Goal: Task Accomplishment & Management: Use online tool/utility

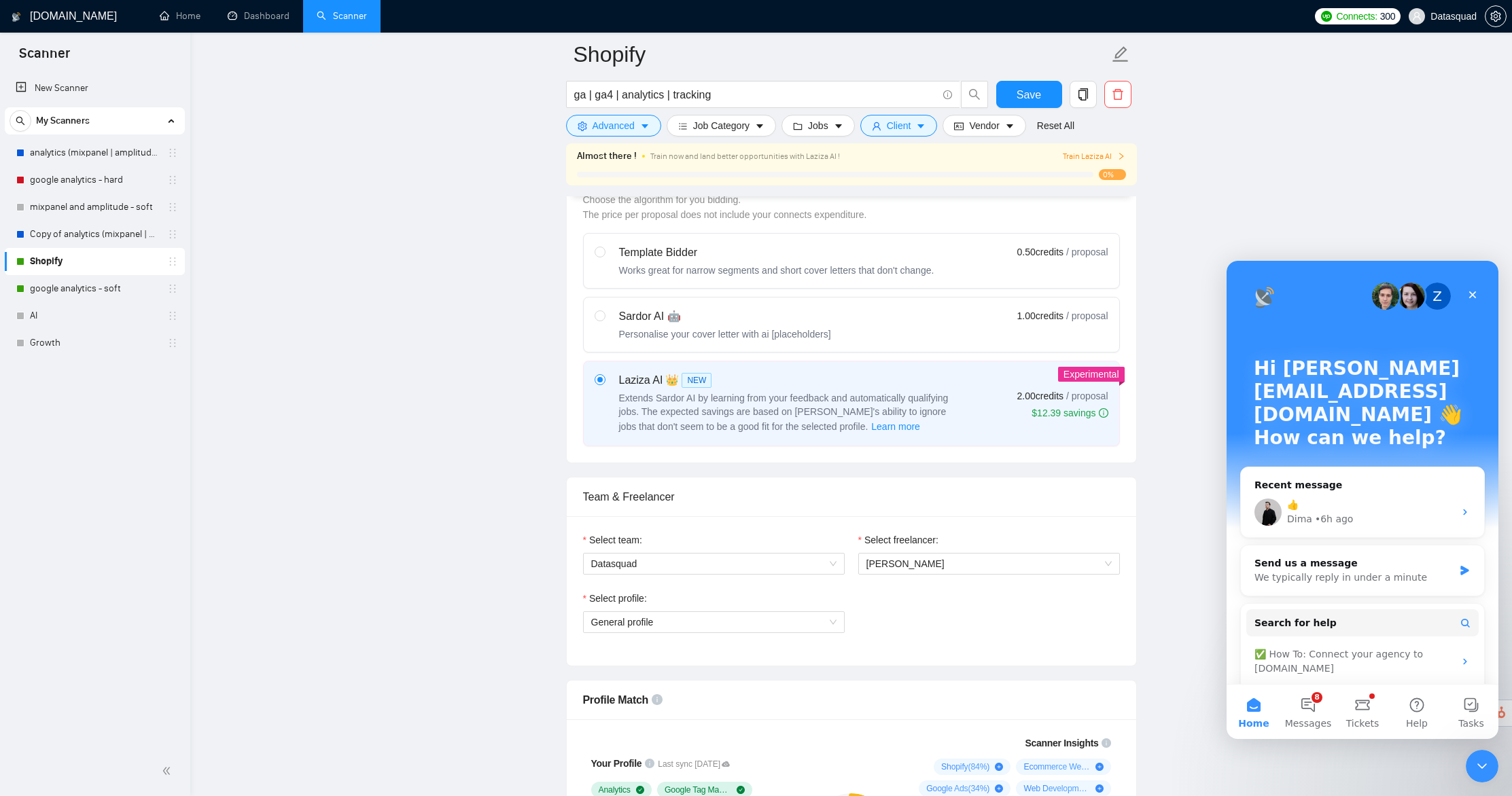
click at [1497, 5] on div at bounding box center [1496, 16] width 22 height 32
click at [1497, 18] on icon "setting" at bounding box center [1496, 16] width 11 height 11
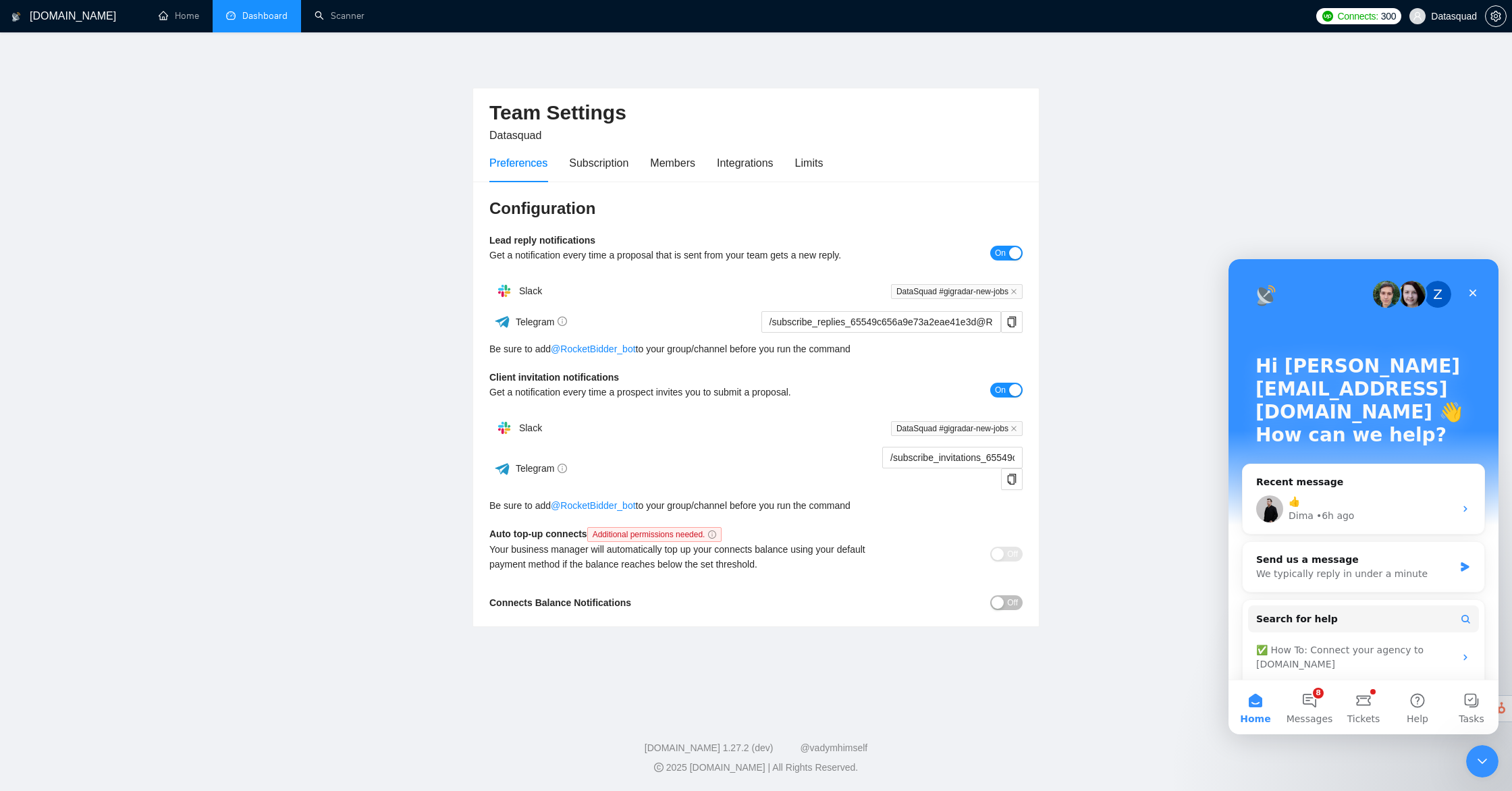
click at [256, 21] on link "Dashboard" at bounding box center [256, 15] width 61 height 11
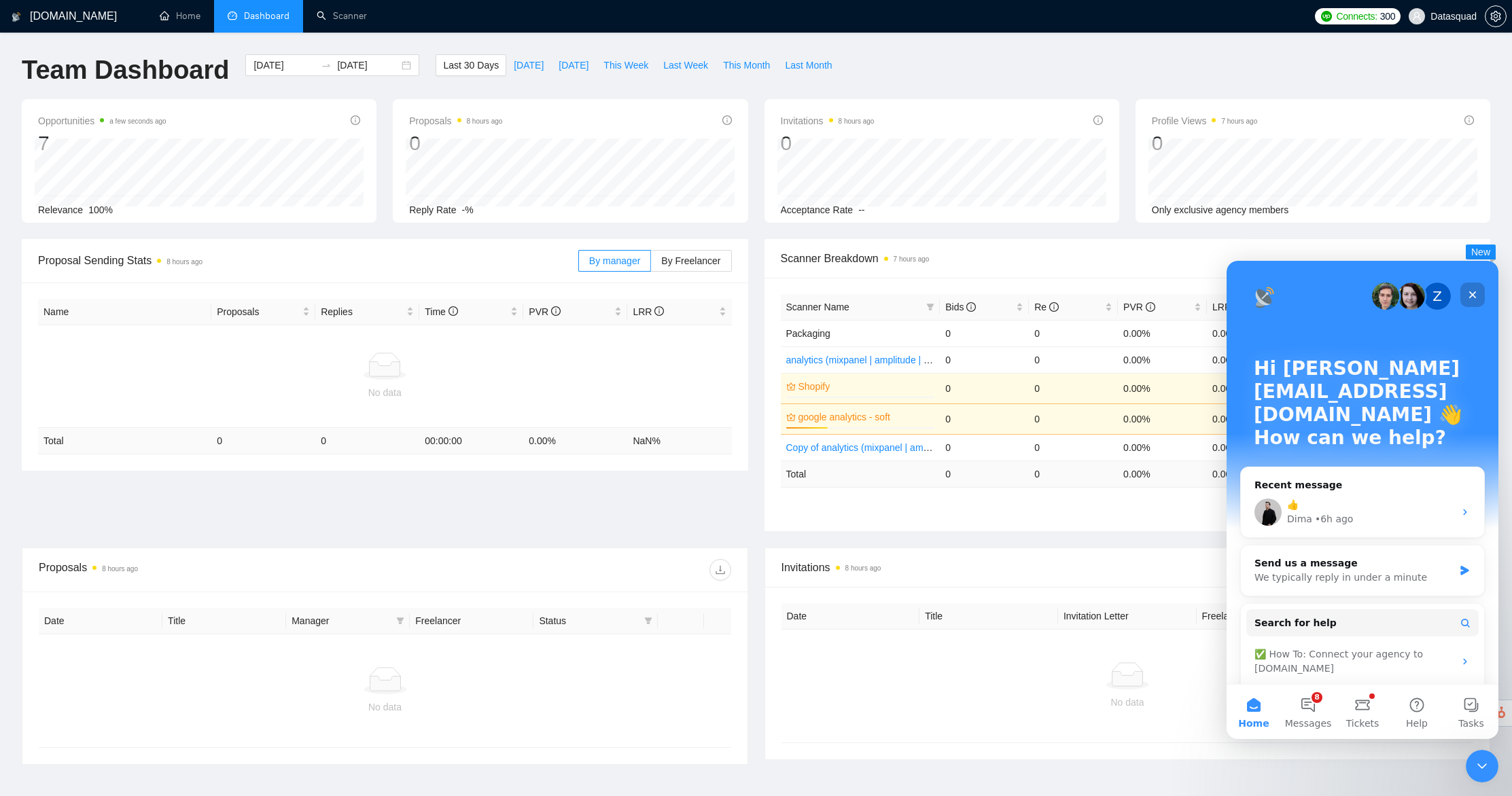
click at [1467, 292] on icon "Close" at bounding box center [1473, 295] width 11 height 11
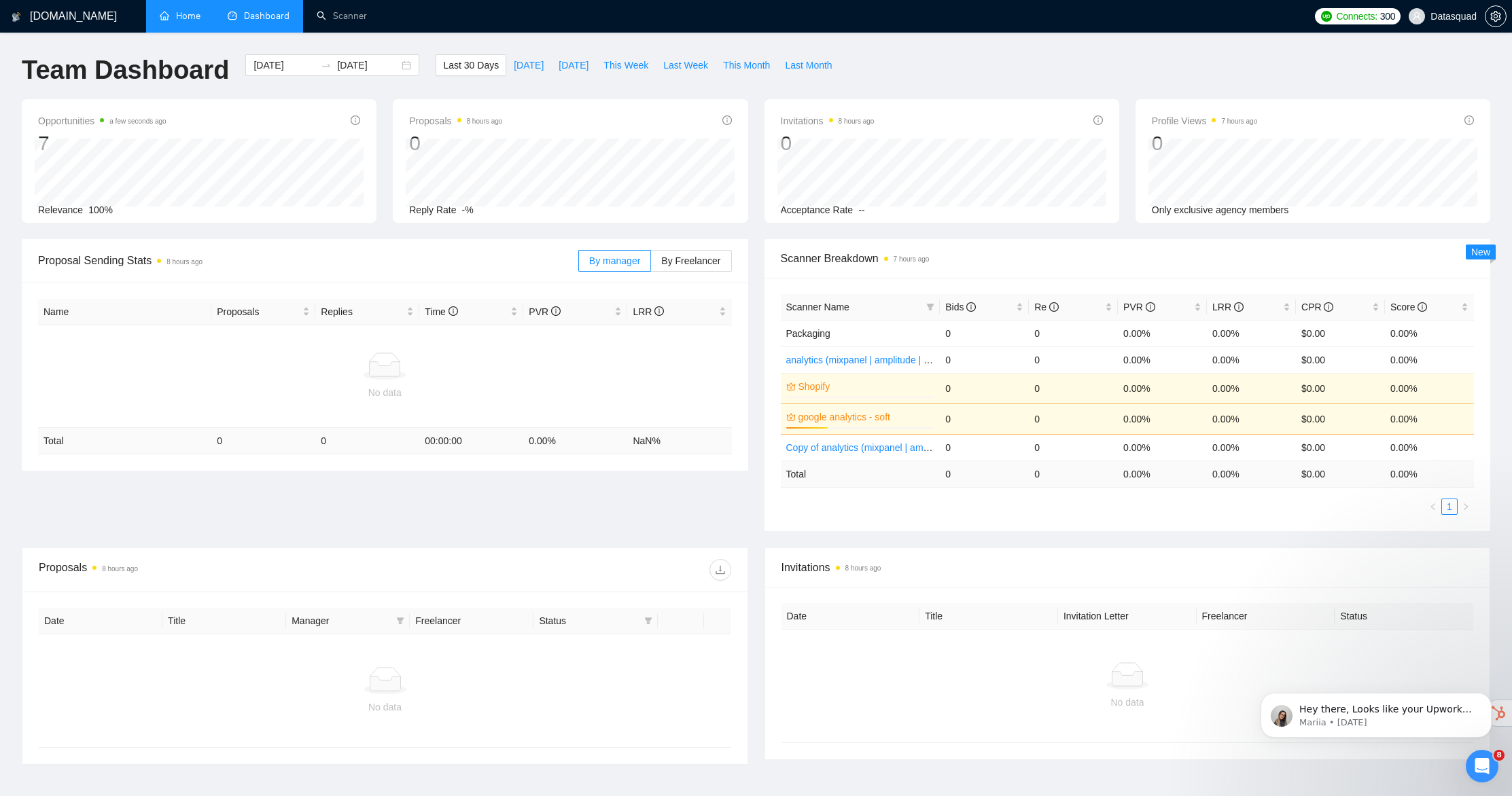
click at [177, 13] on link "Home" at bounding box center [180, 15] width 41 height 12
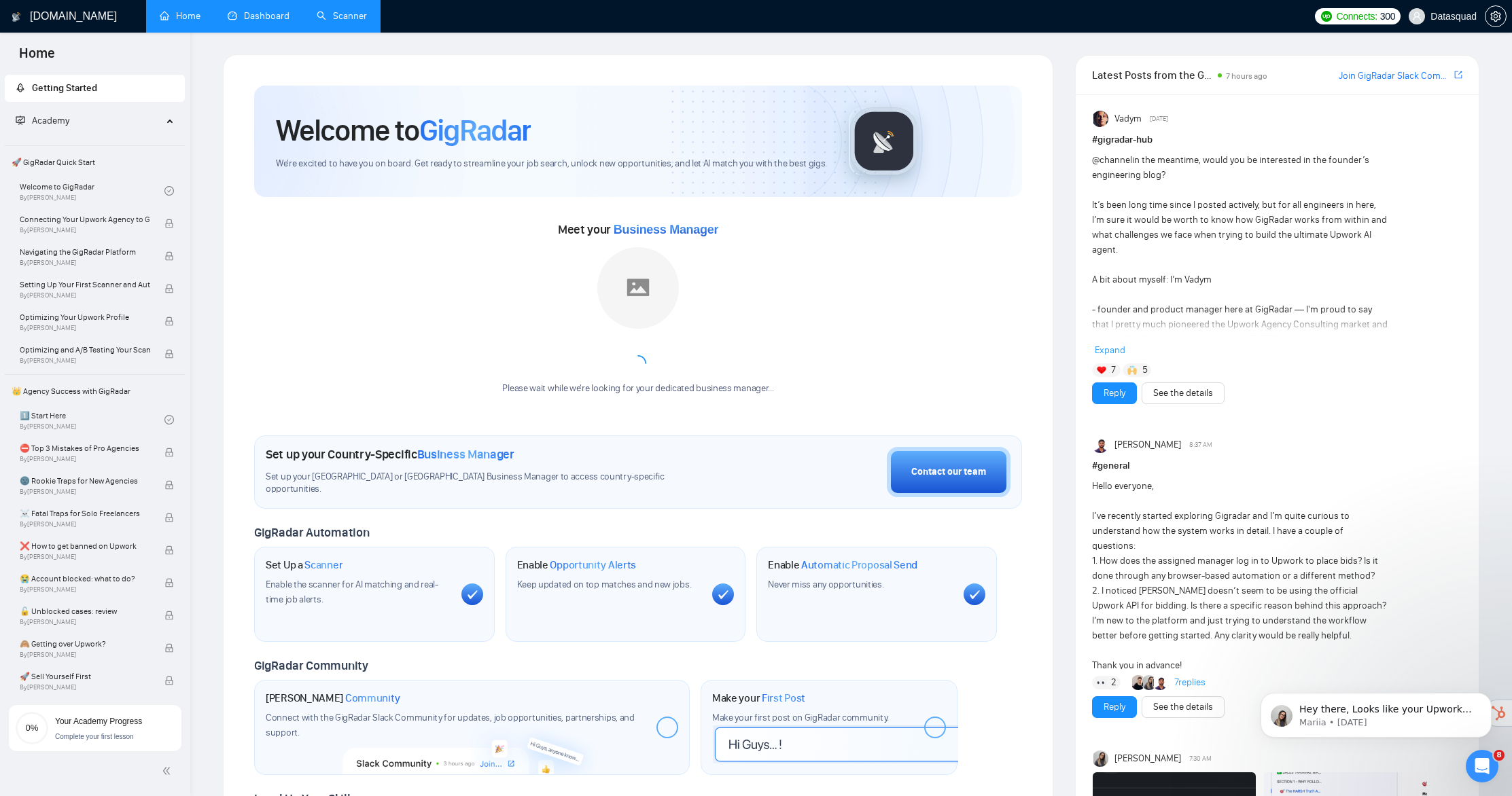
click at [338, 15] on link "Scanner" at bounding box center [341, 15] width 50 height 12
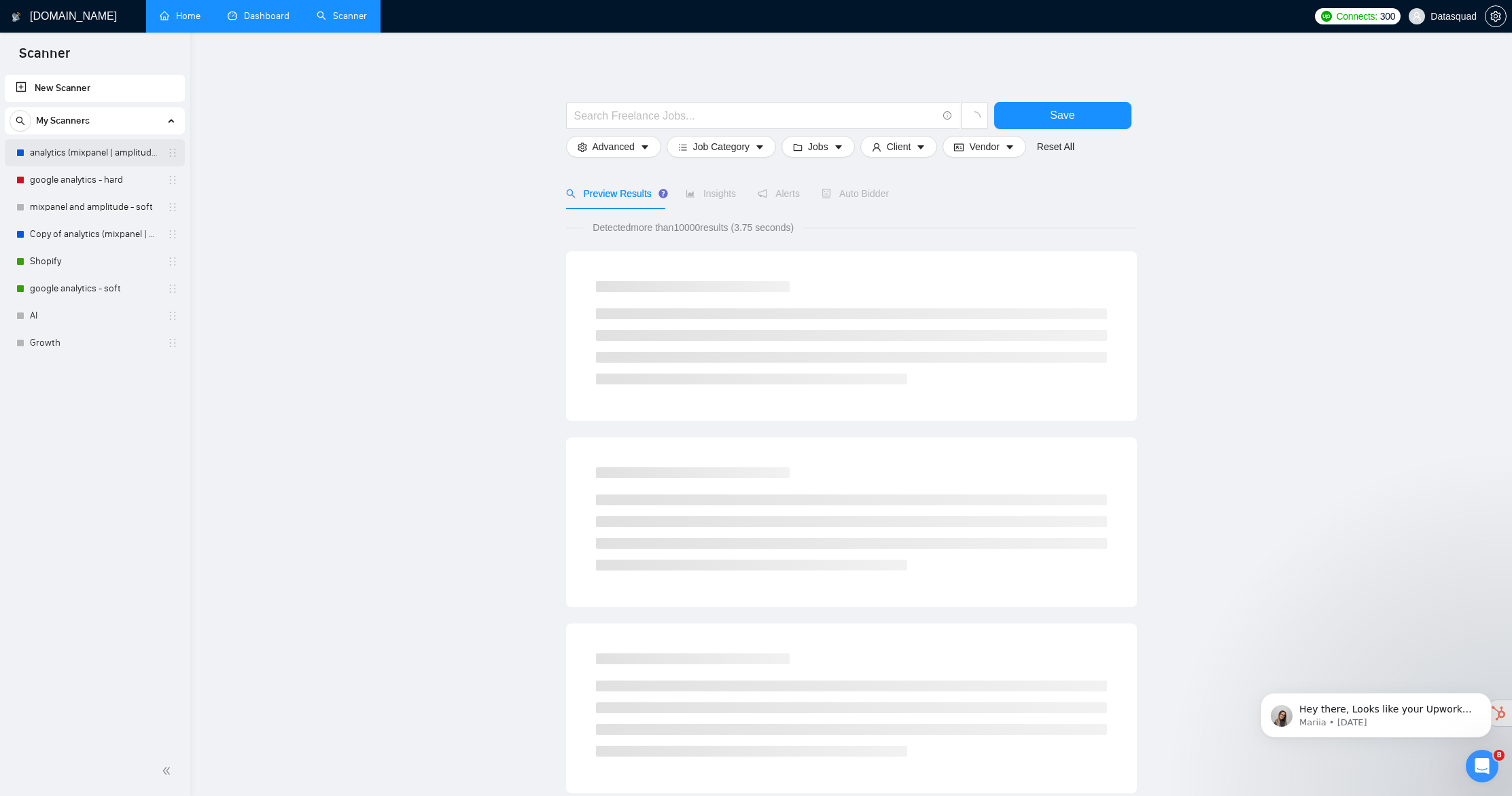
click at [69, 162] on link "analytics (mixpanel | amplitude | posthog | statsig)" at bounding box center [95, 153] width 129 height 27
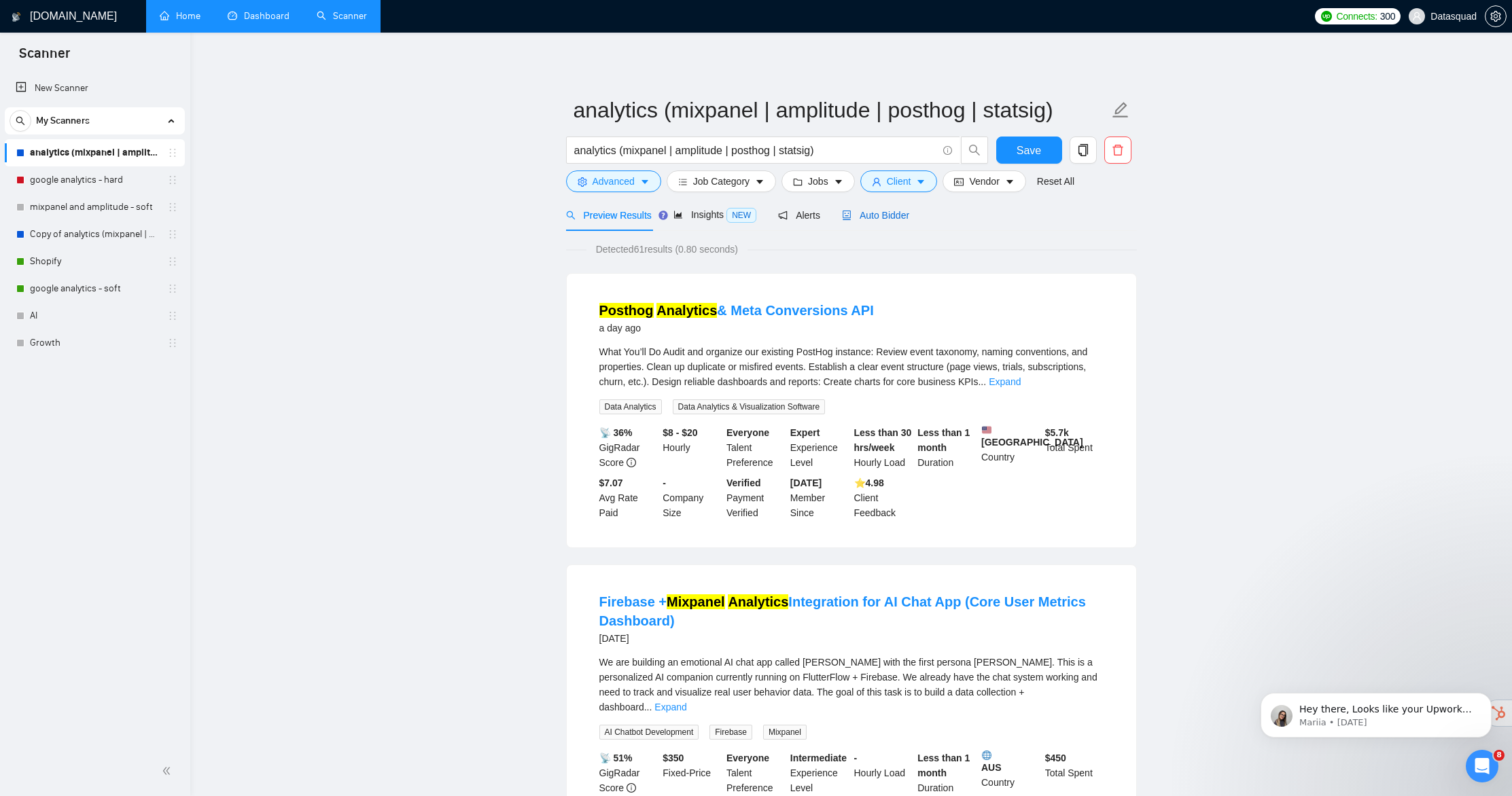
click at [900, 216] on span "Auto Bidder" at bounding box center [875, 215] width 67 height 11
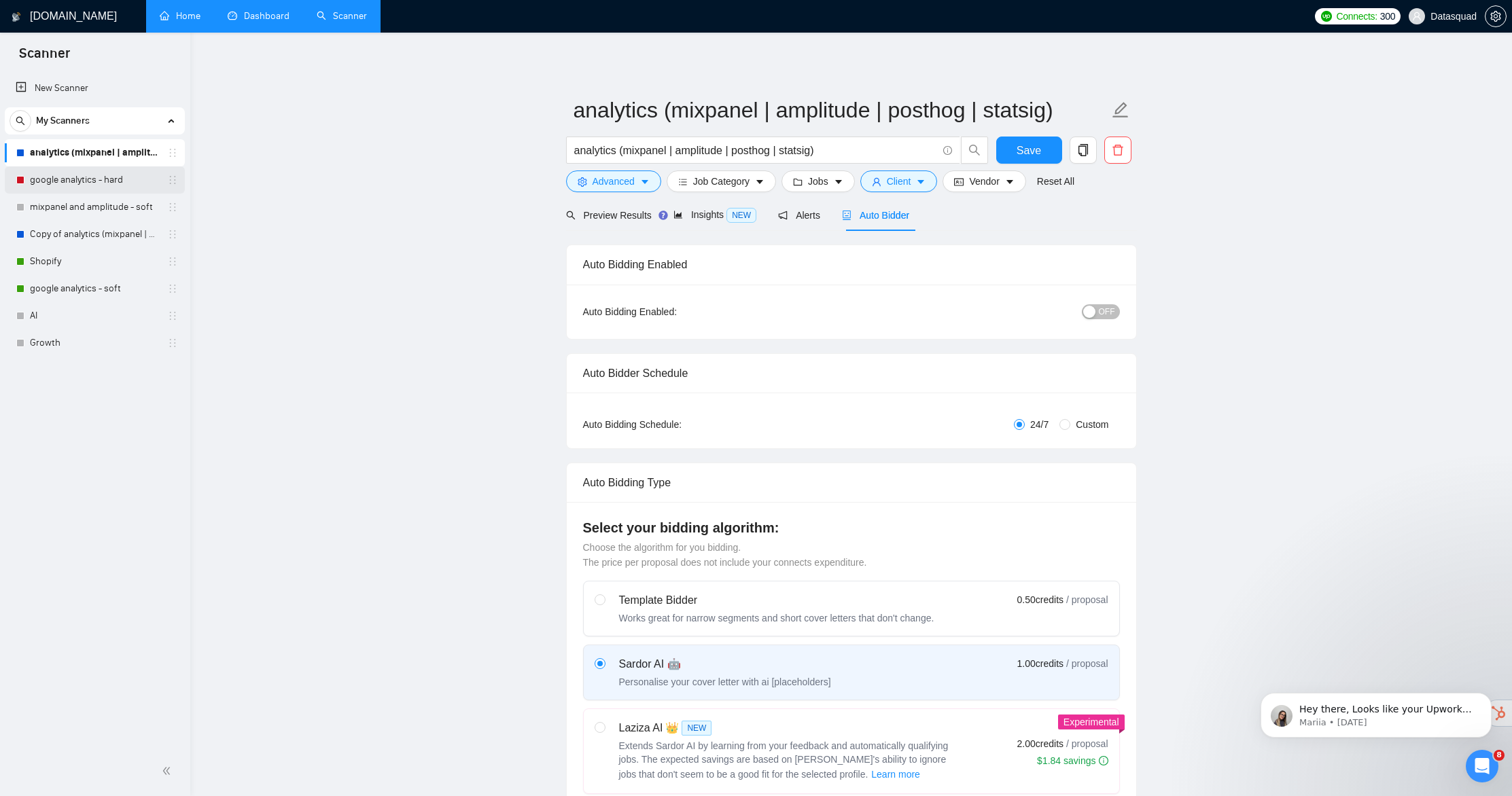
drag, startPoint x: 81, startPoint y: 186, endPoint x: 101, endPoint y: 186, distance: 20.0
click at [81, 186] on link "google analytics - hard" at bounding box center [95, 180] width 129 height 27
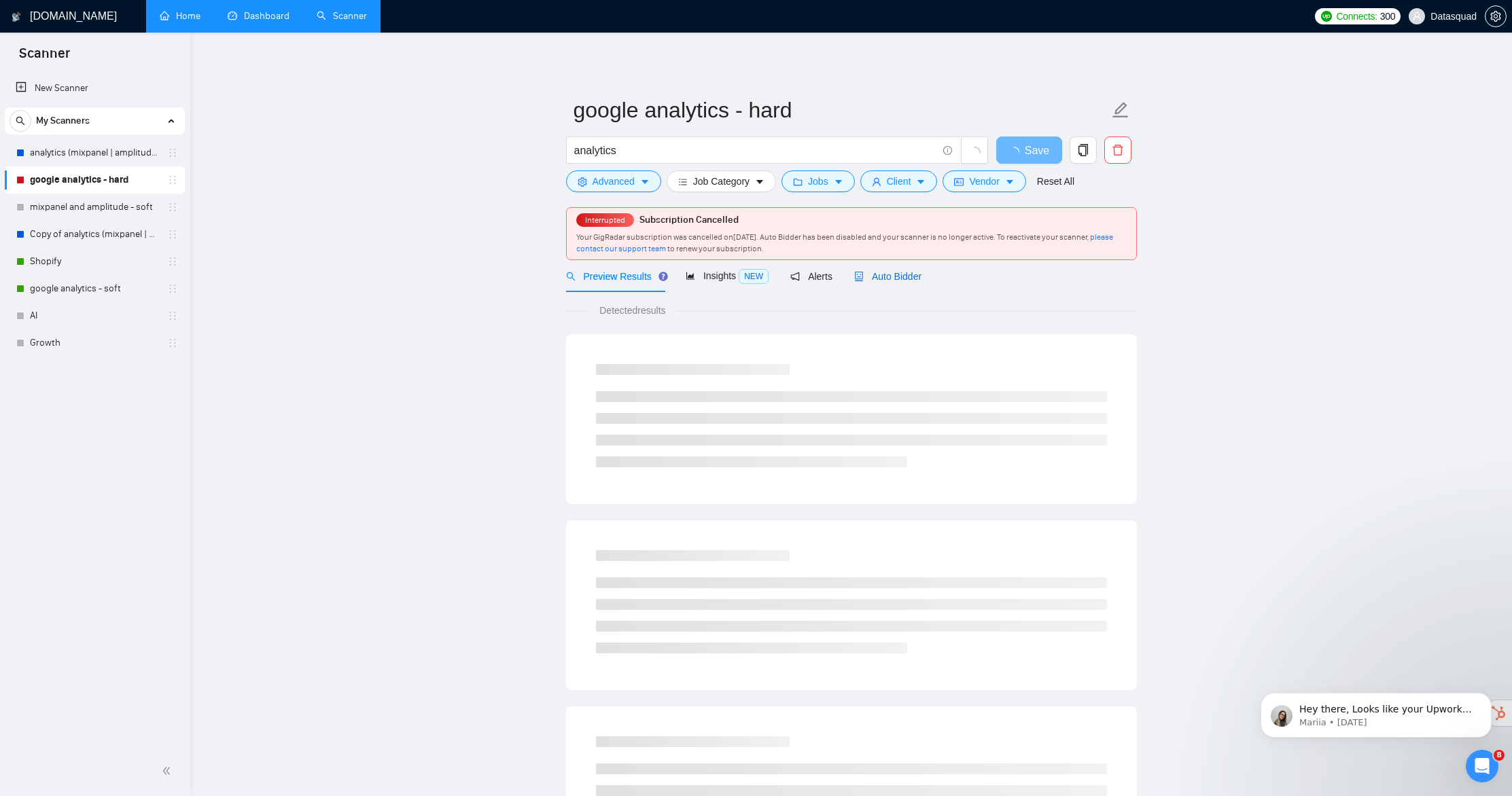
click at [875, 281] on span "Auto Bidder" at bounding box center [887, 277] width 67 height 11
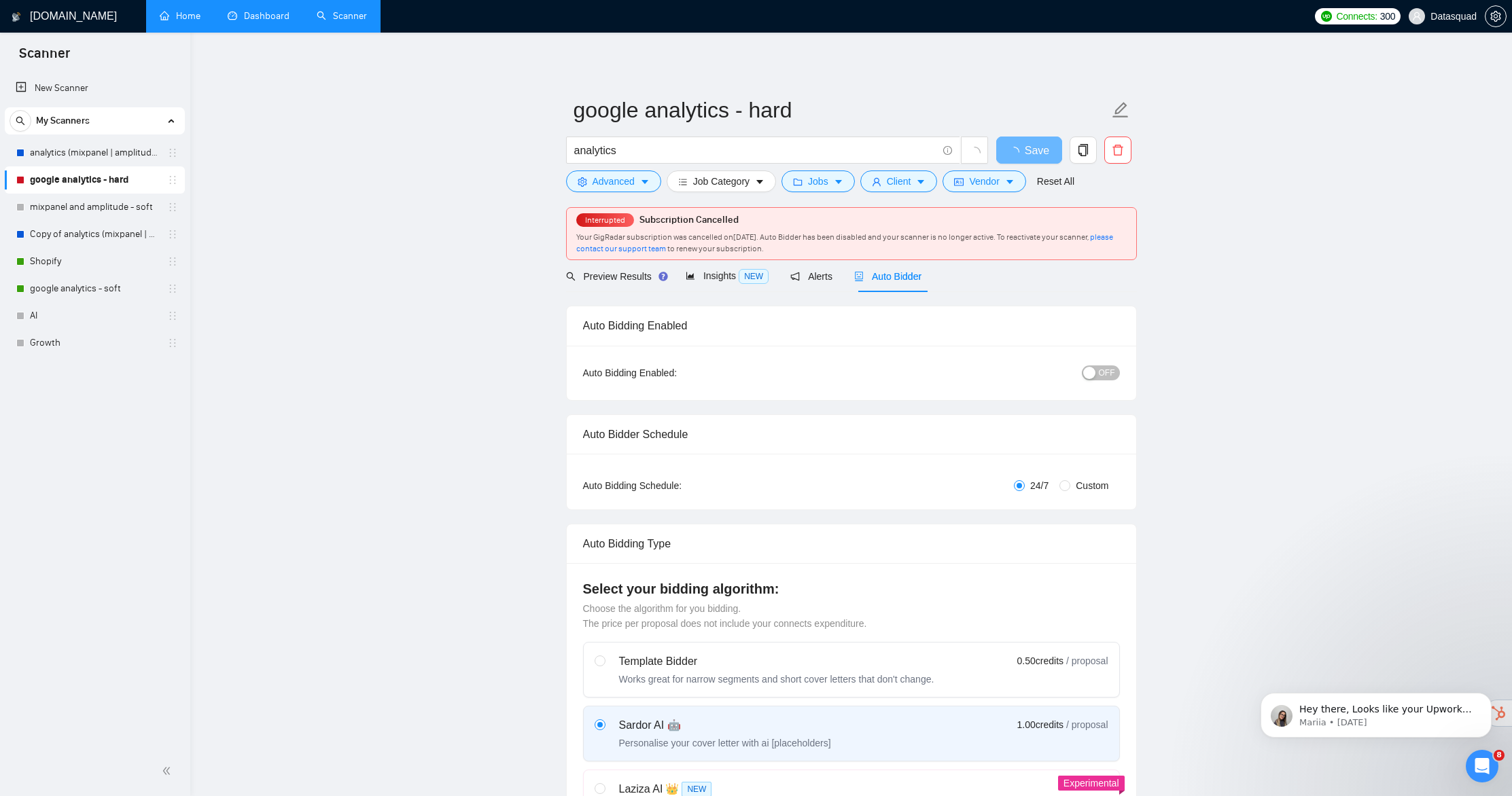
checkbox input "true"
click at [59, 208] on link "mixpanel and amplitude - soft" at bounding box center [95, 207] width 129 height 27
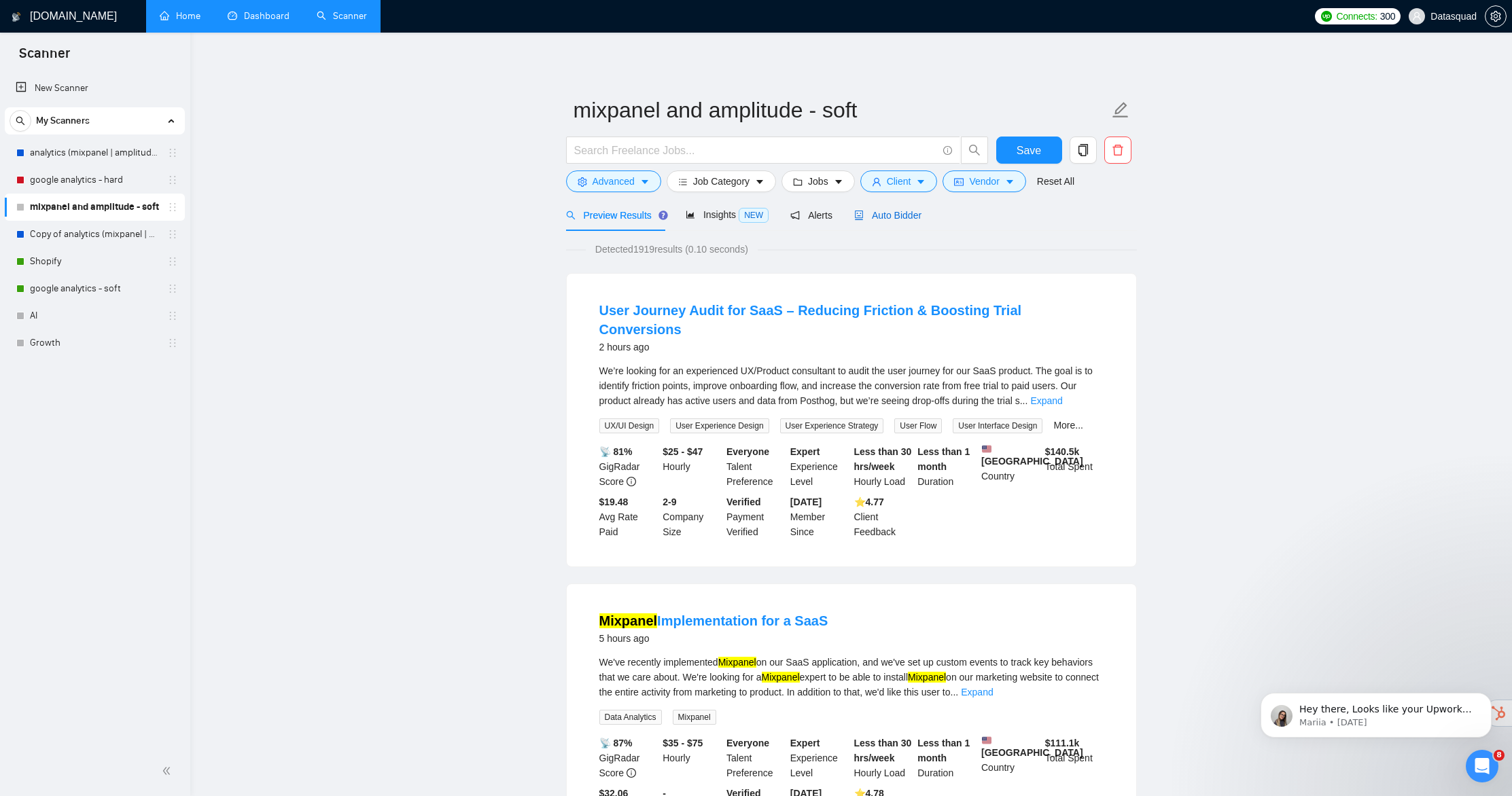
click at [901, 221] on div "Auto Bidder" at bounding box center [887, 215] width 67 height 15
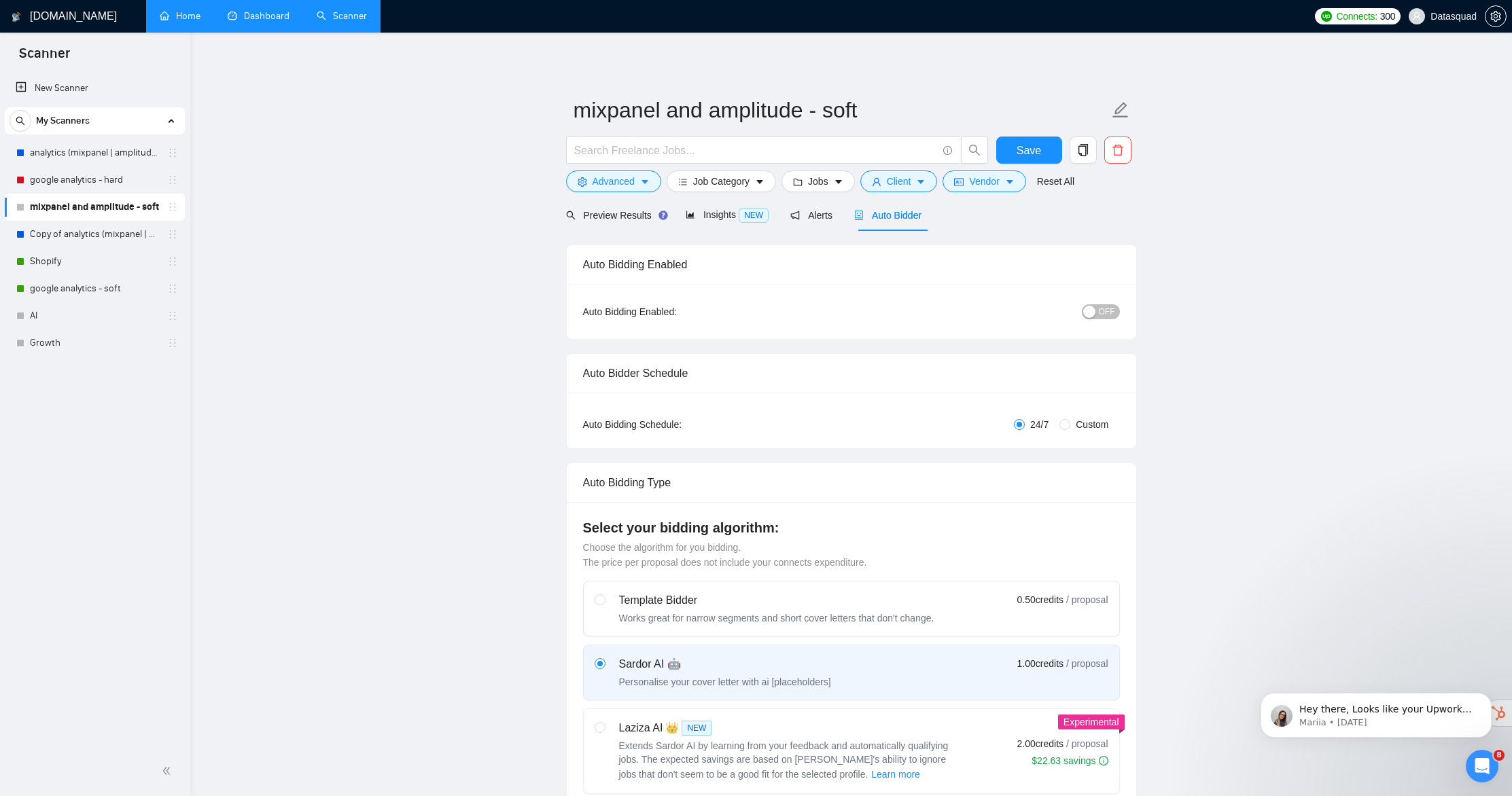
checkbox input "true"
click at [47, 234] on link "Copy of analytics (mixpanel | amplitude | posthog | statsig)" at bounding box center [95, 234] width 129 height 27
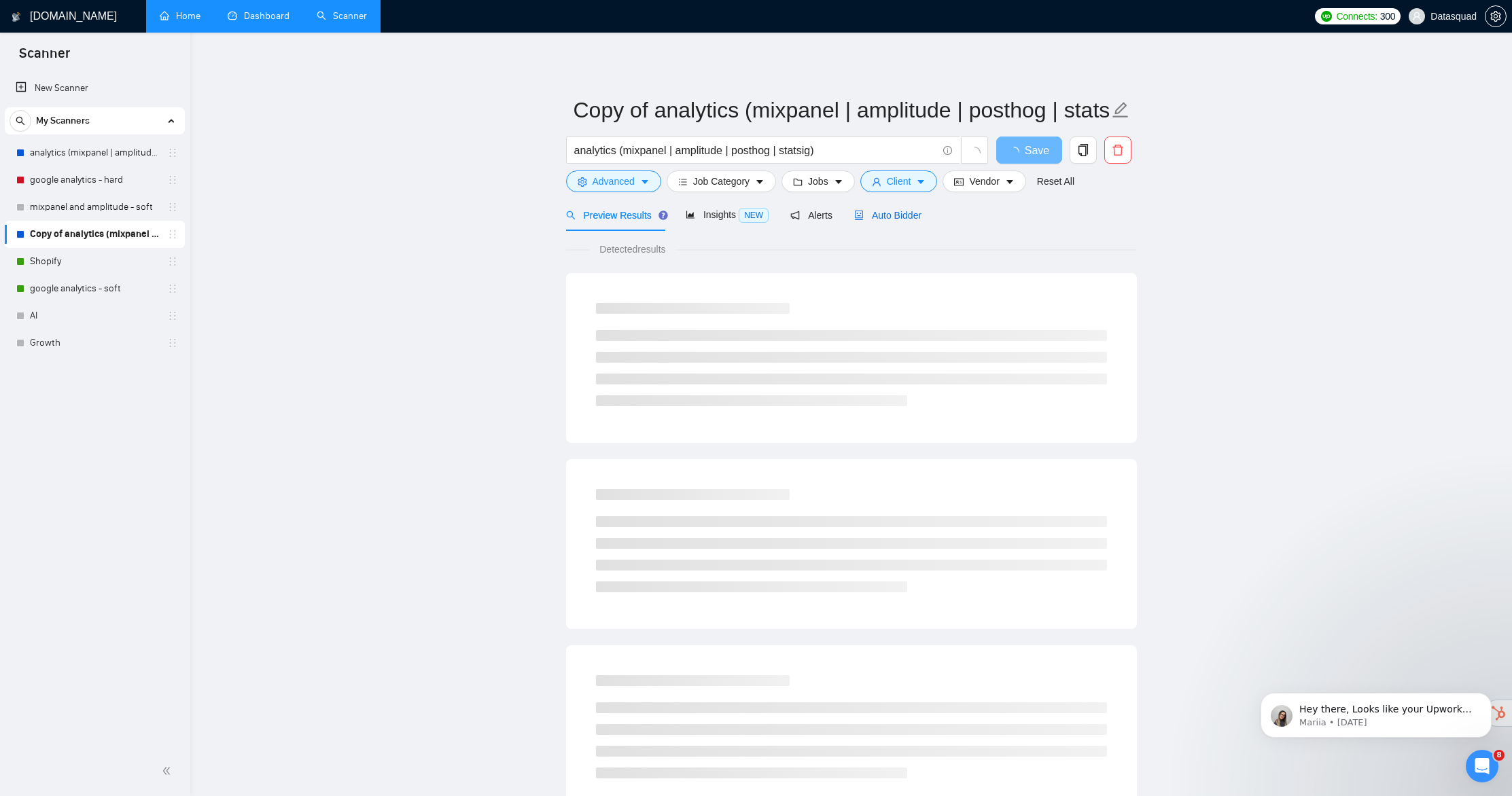
click at [922, 220] on span "Auto Bidder" at bounding box center [887, 215] width 67 height 11
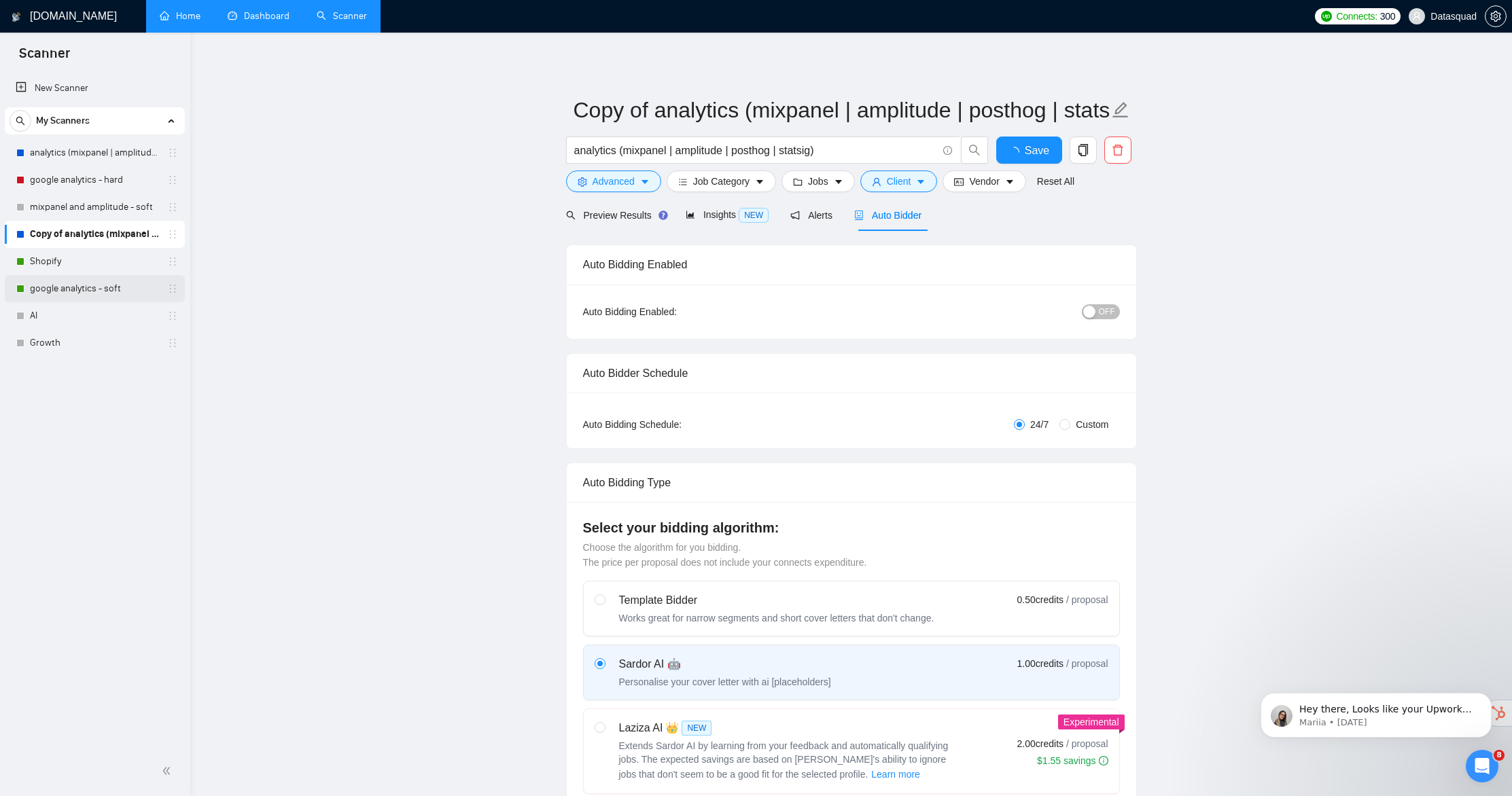
click at [58, 277] on link "google analytics - soft" at bounding box center [95, 288] width 129 height 27
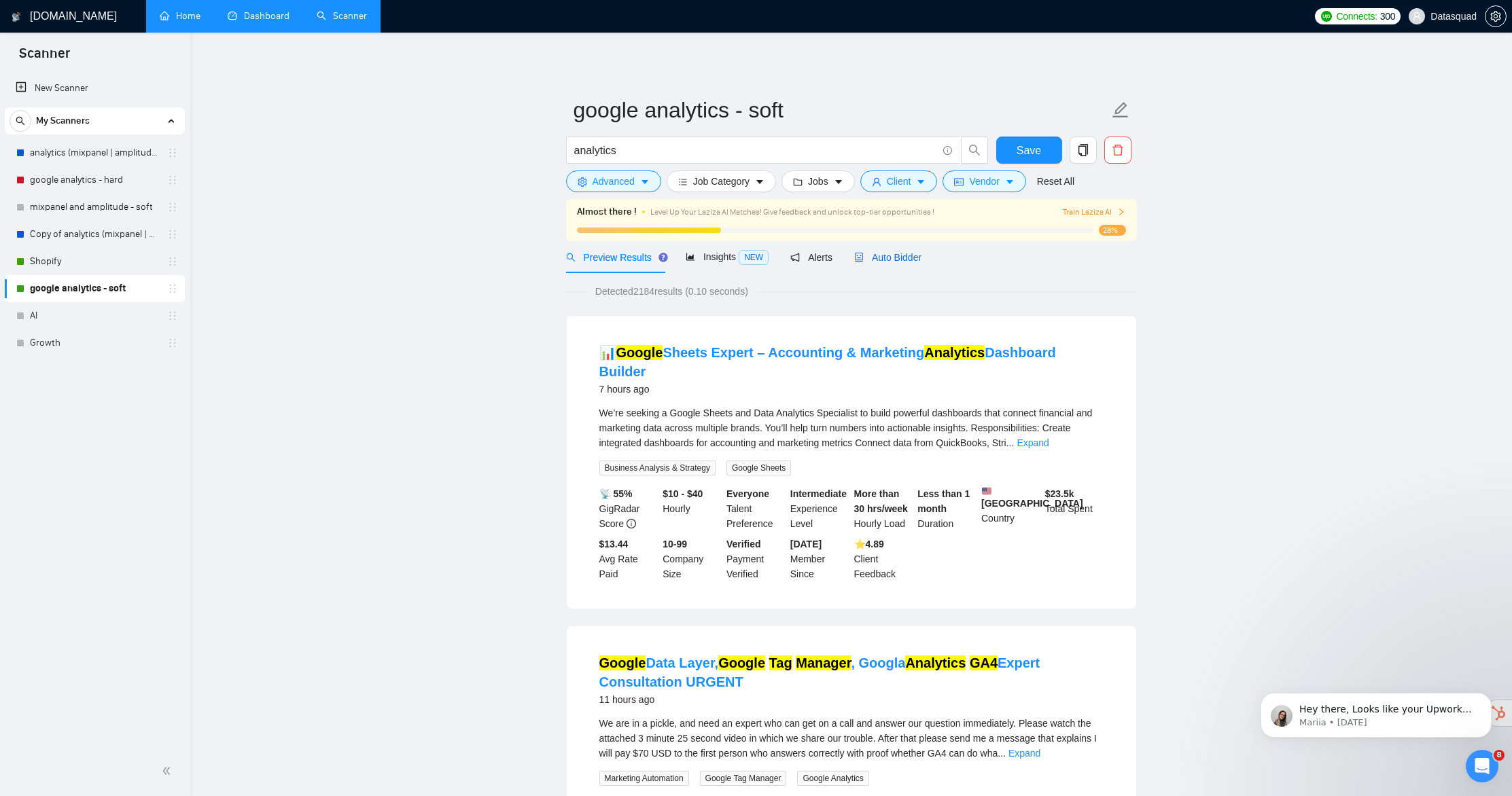
click at [890, 261] on span "Auto Bidder" at bounding box center [887, 257] width 67 height 11
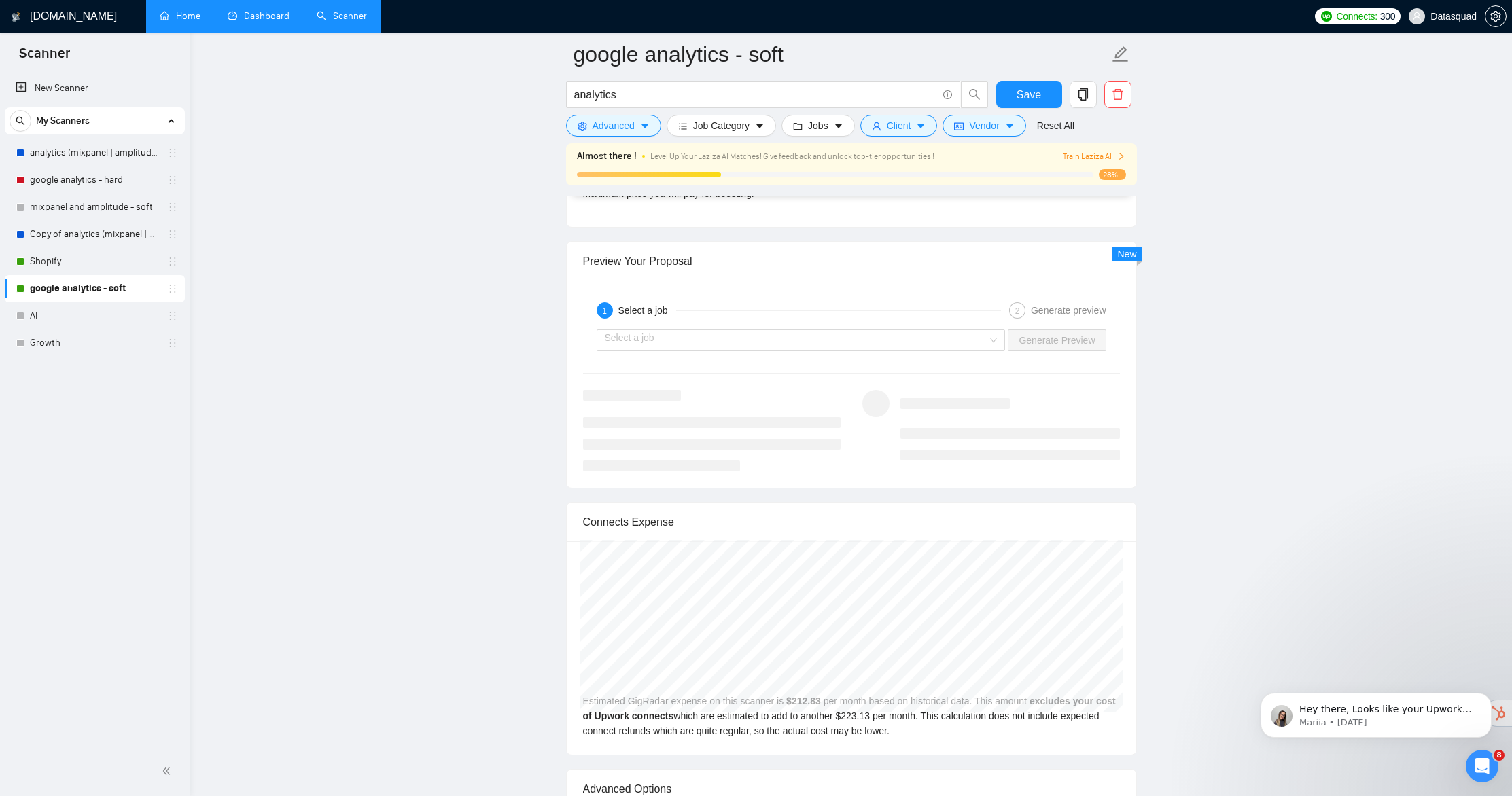
scroll to position [3203, 0]
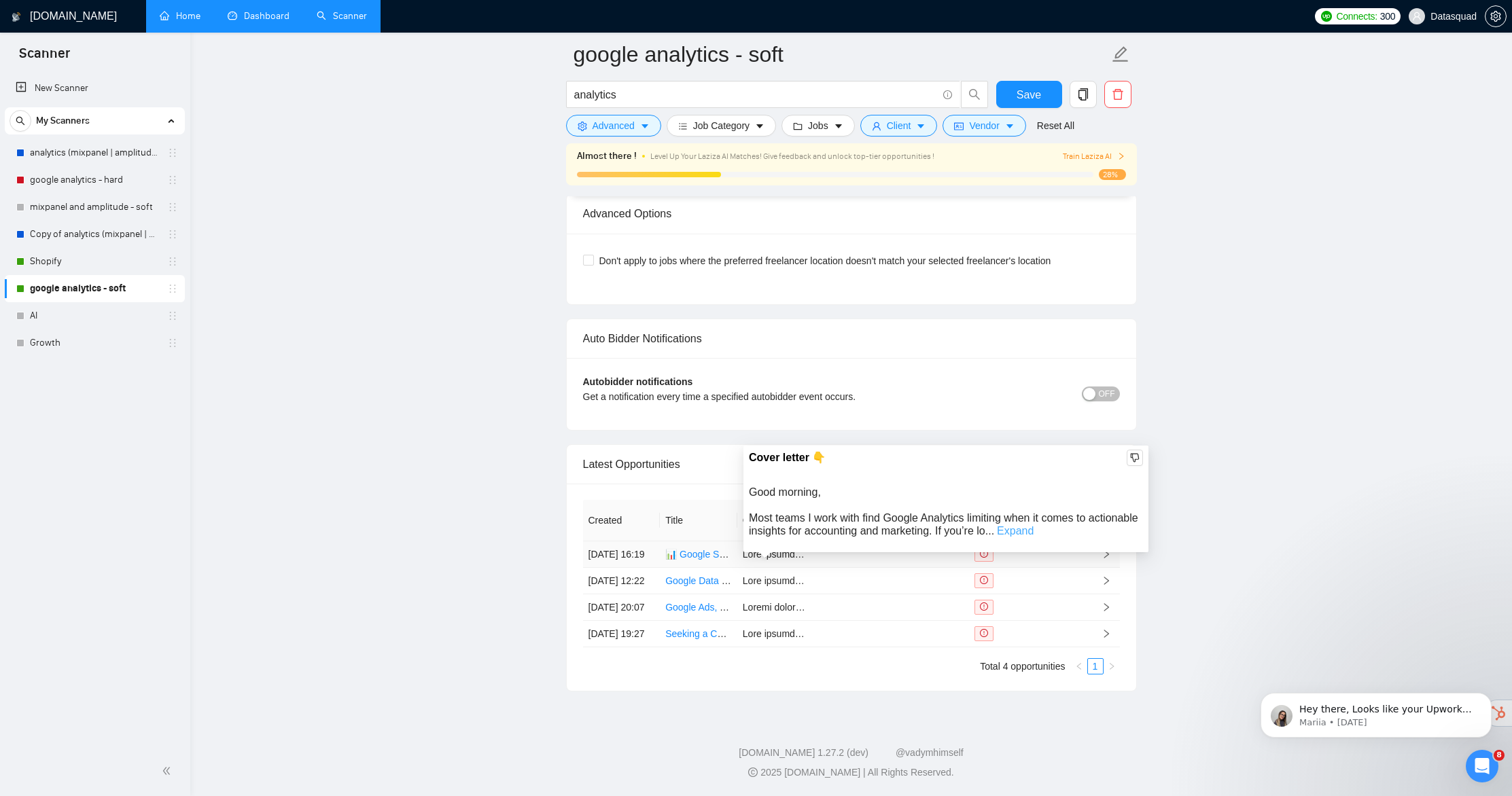
click at [1033, 526] on link "Expand" at bounding box center [1016, 531] width 37 height 12
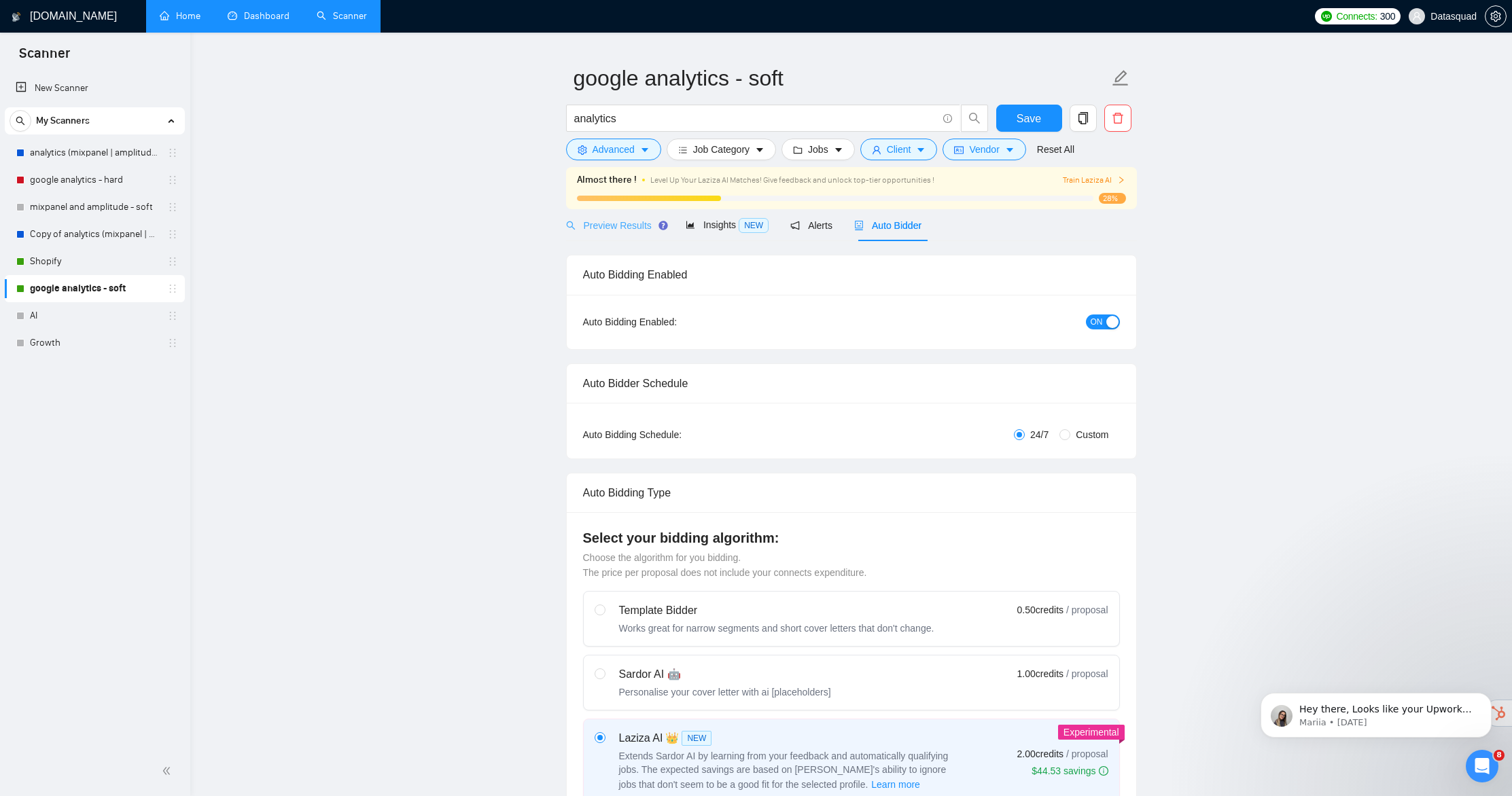
scroll to position [0, 0]
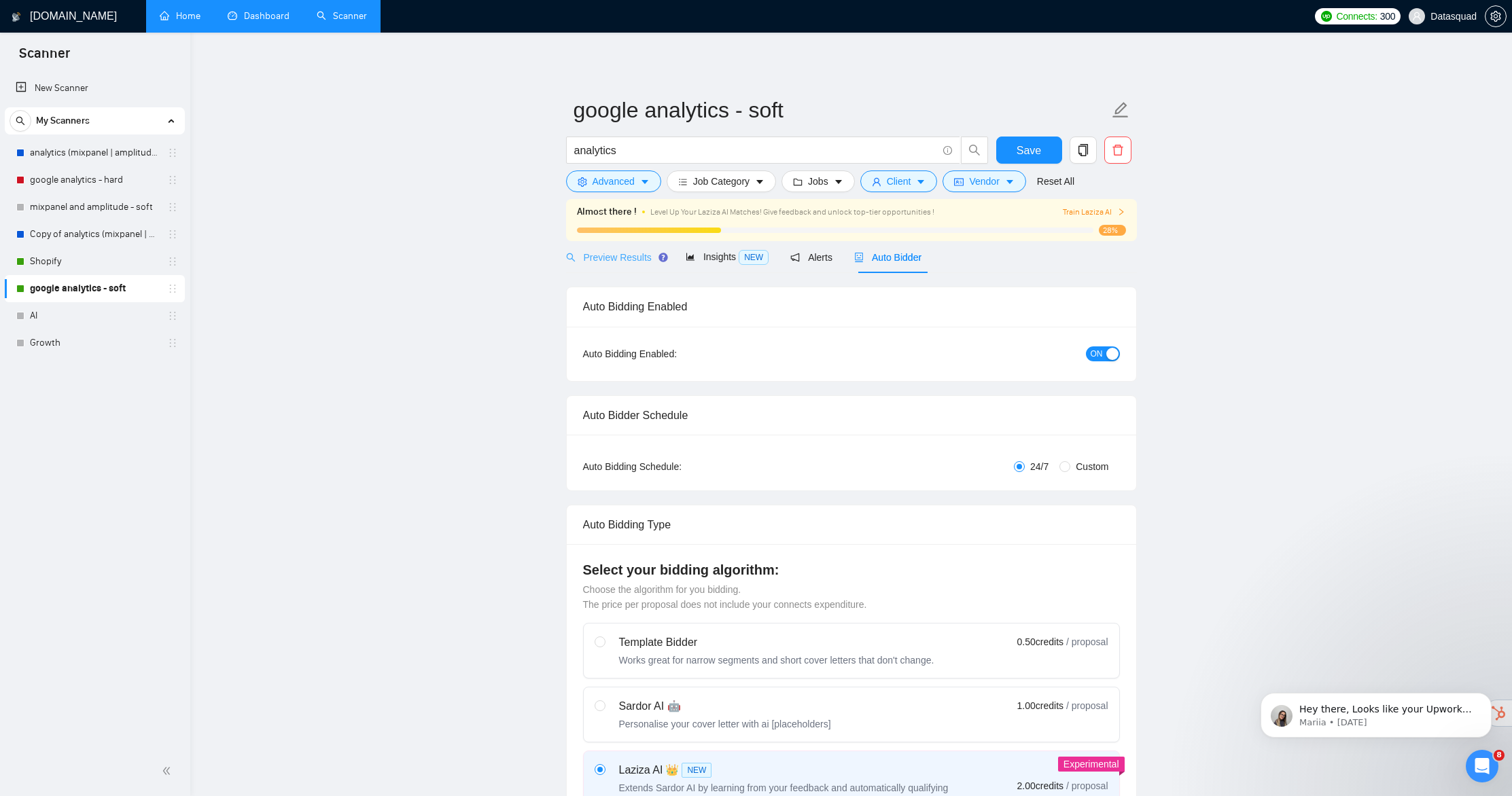
click at [641, 268] on div "Preview Results" at bounding box center [615, 257] width 98 height 32
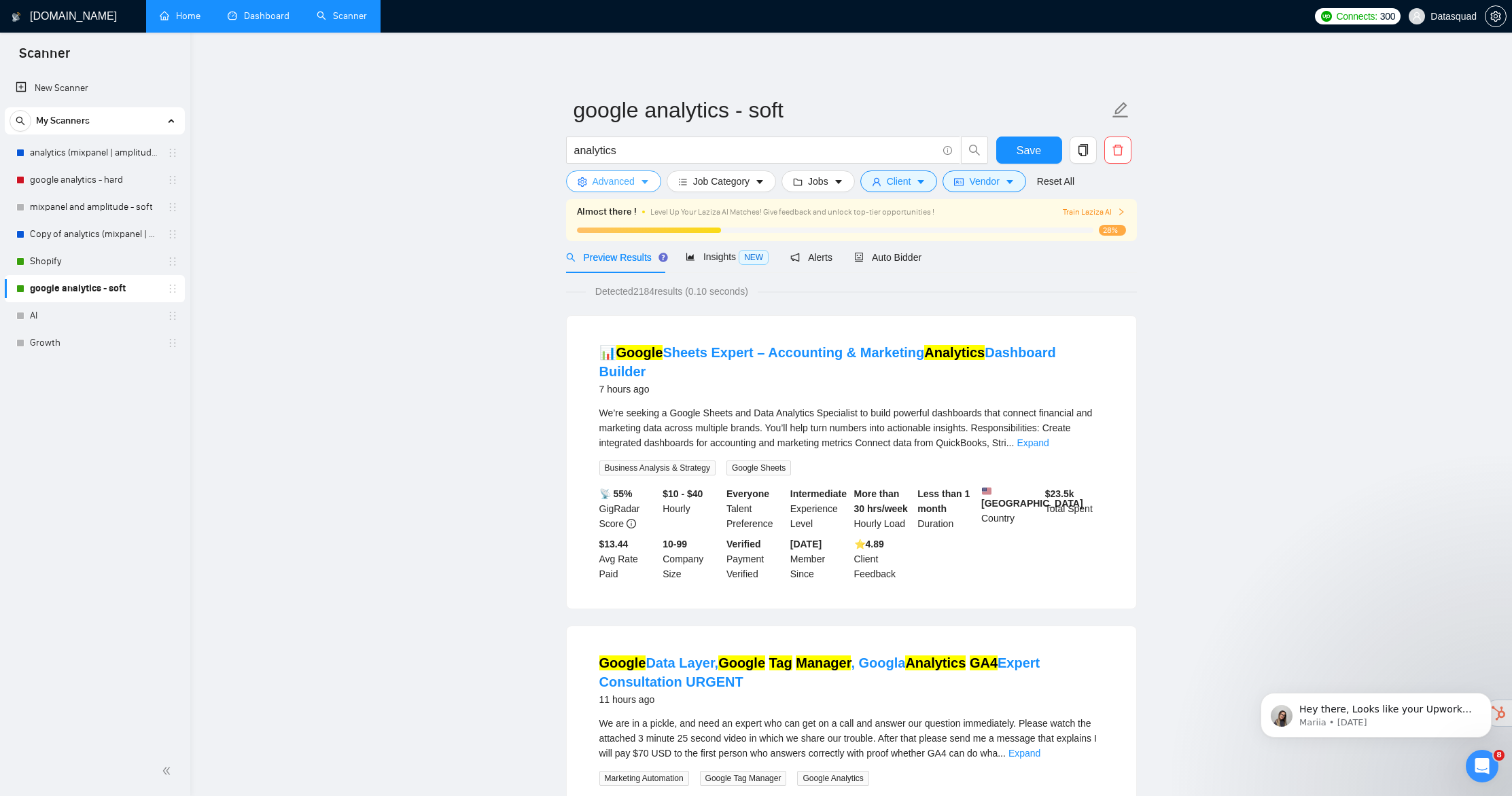
click at [618, 183] on span "Advanced" at bounding box center [613, 181] width 42 height 15
